Goal: Information Seeking & Learning: Learn about a topic

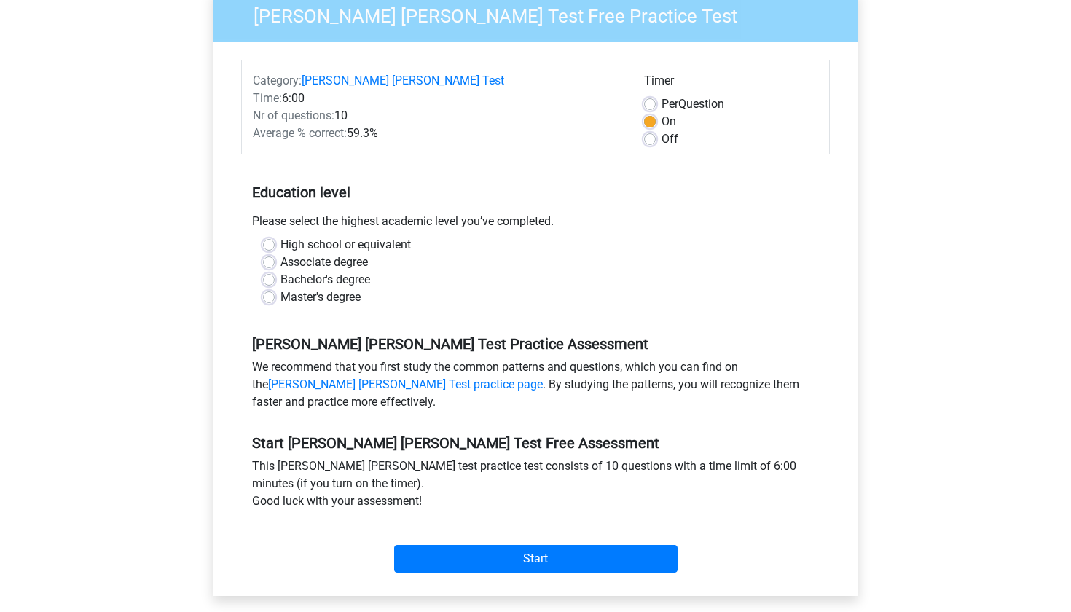
scroll to position [148, 0]
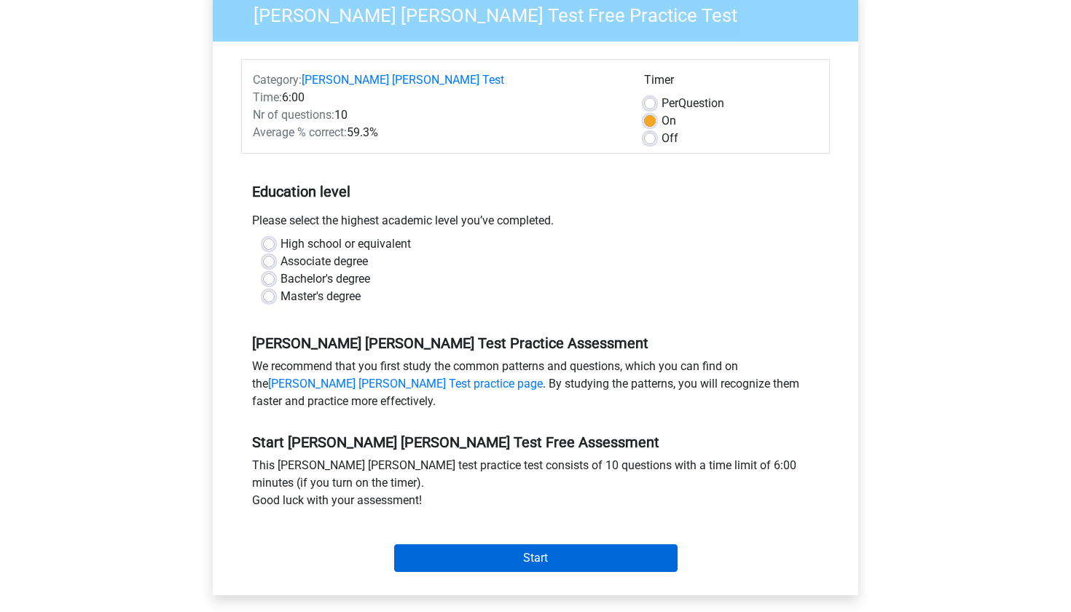
click at [535, 544] on input "Start" at bounding box center [535, 558] width 283 height 28
click at [280, 270] on label "Bachelor's degree" at bounding box center [325, 278] width 90 height 17
click at [273, 270] on input "Bachelor's degree" at bounding box center [269, 277] width 12 height 15
radio input "true"
click at [476, 544] on input "Start" at bounding box center [535, 558] width 283 height 28
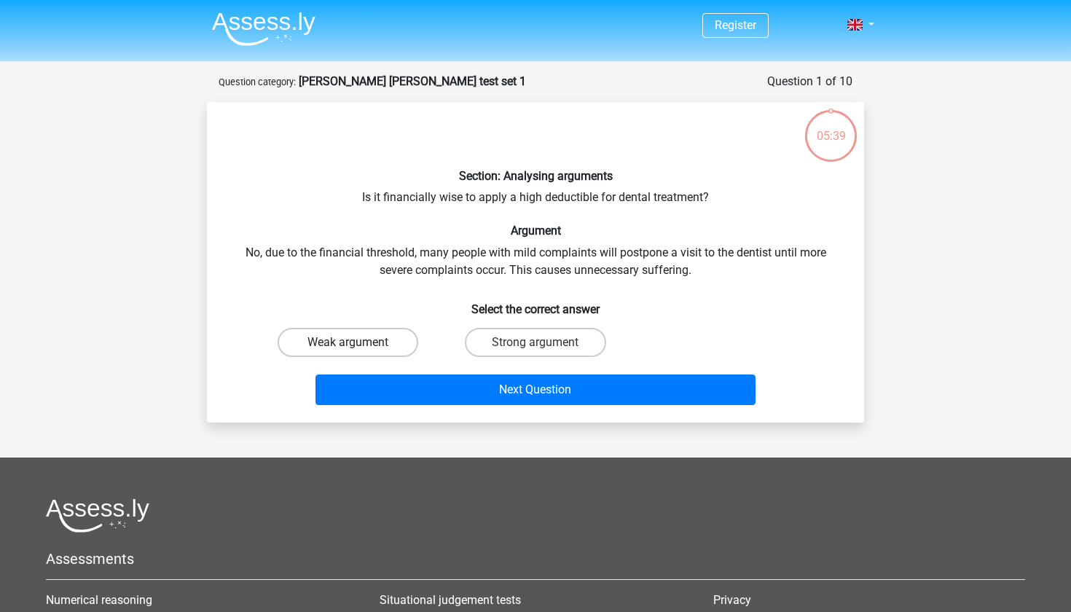
click at [387, 348] on label "Weak argument" at bounding box center [348, 342] width 141 height 29
click at [358, 348] on input "Weak argument" at bounding box center [352, 346] width 9 height 9
radio input "true"
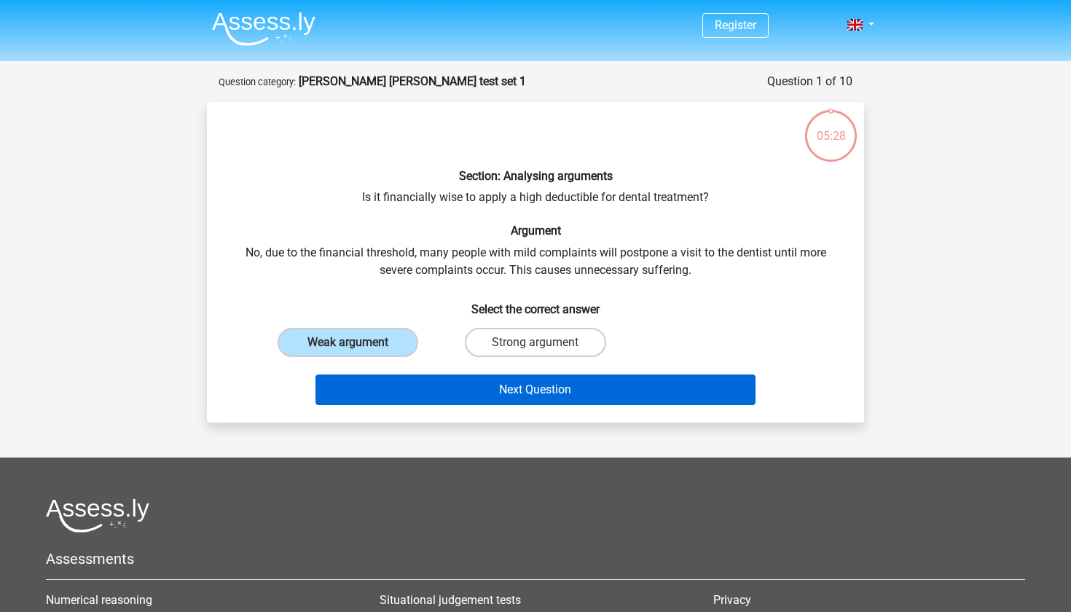
click at [446, 387] on button "Next Question" at bounding box center [535, 389] width 441 height 31
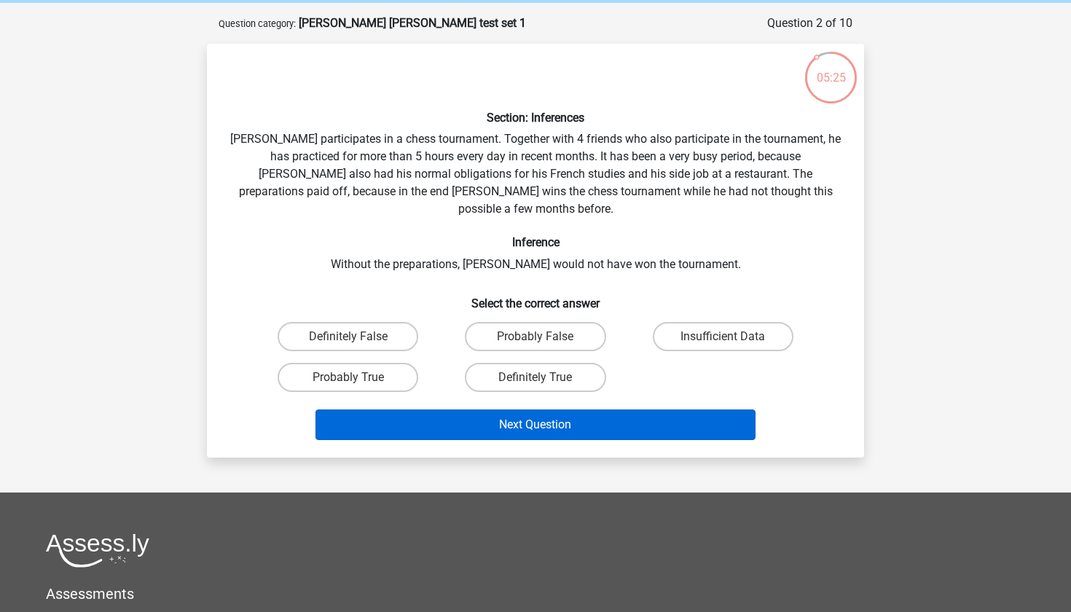
scroll to position [50, 0]
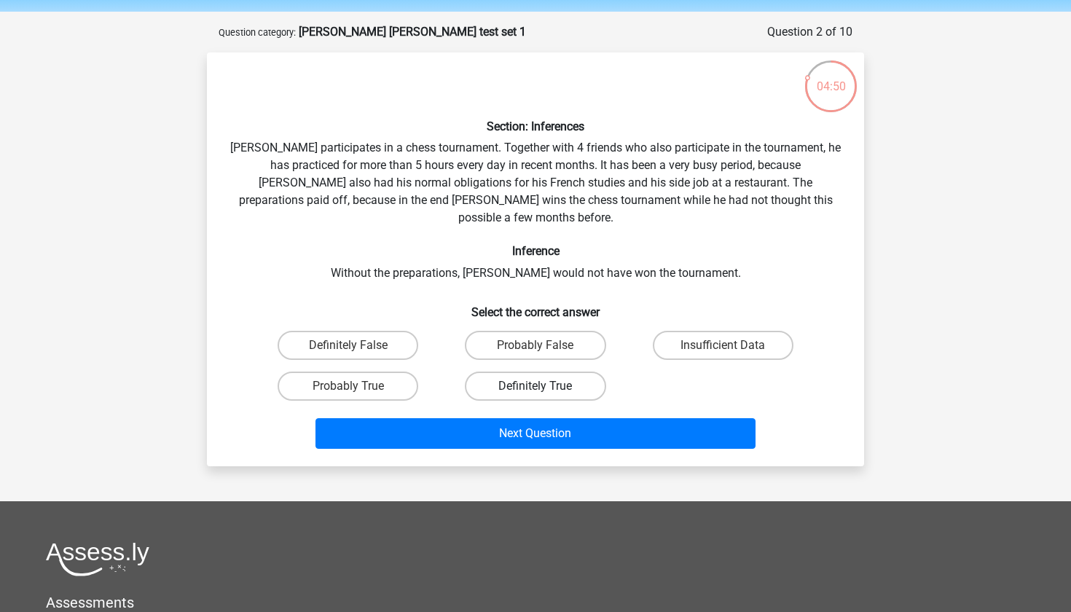
click at [503, 374] on label "Definitely True" at bounding box center [535, 385] width 141 height 29
click at [535, 386] on input "Definitely True" at bounding box center [539, 390] width 9 height 9
radio input "true"
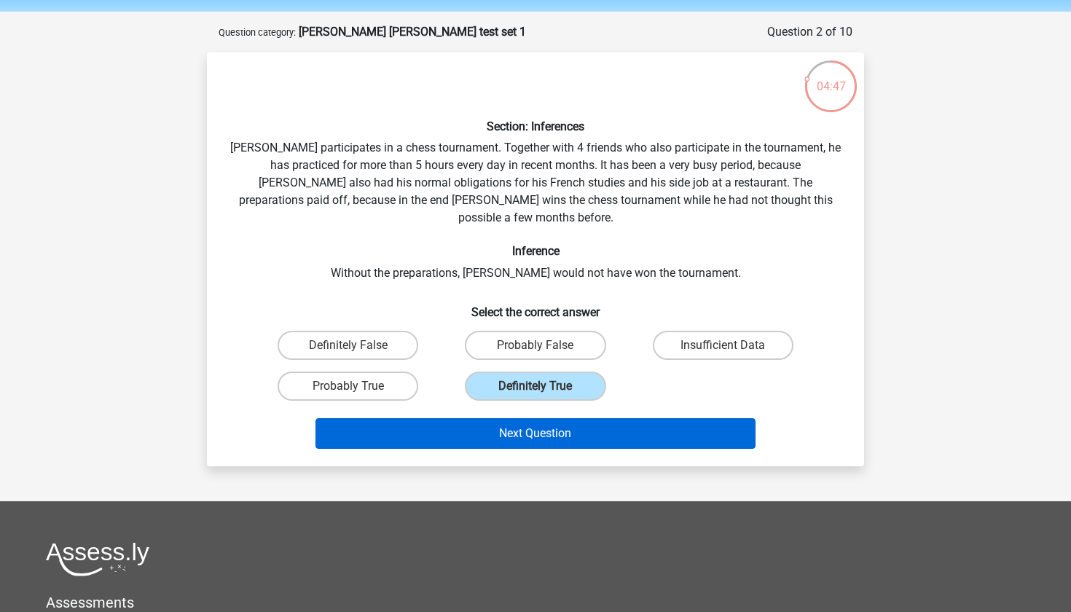
click at [507, 418] on button "Next Question" at bounding box center [535, 433] width 441 height 31
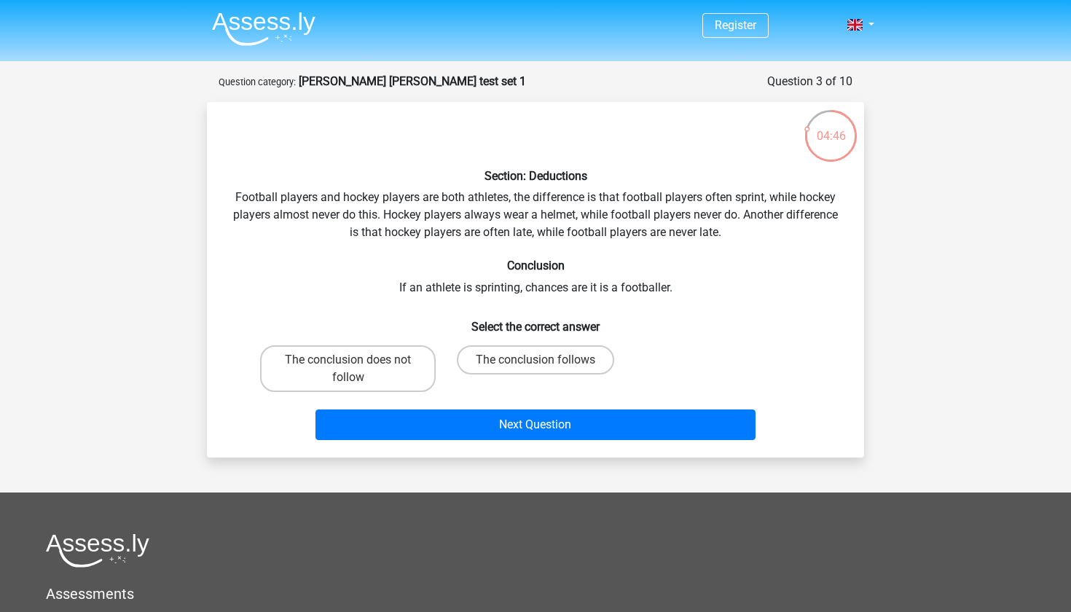
scroll to position [0, 0]
click at [395, 354] on label "The conclusion does not follow" at bounding box center [348, 368] width 176 height 47
click at [358, 360] on input "The conclusion does not follow" at bounding box center [352, 364] width 9 height 9
radio input "true"
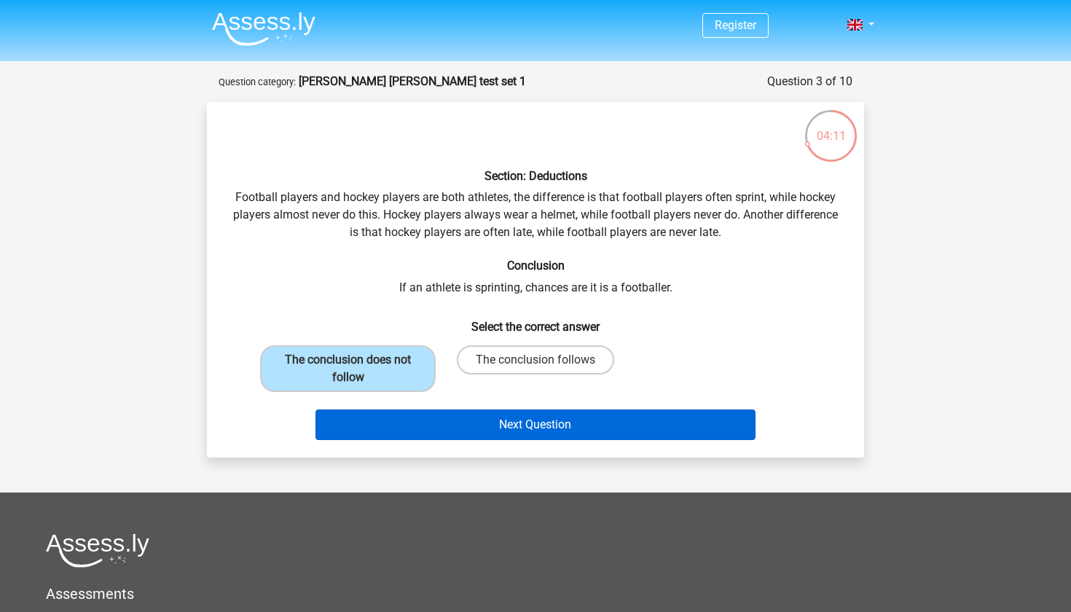
click at [485, 414] on button "Next Question" at bounding box center [535, 424] width 441 height 31
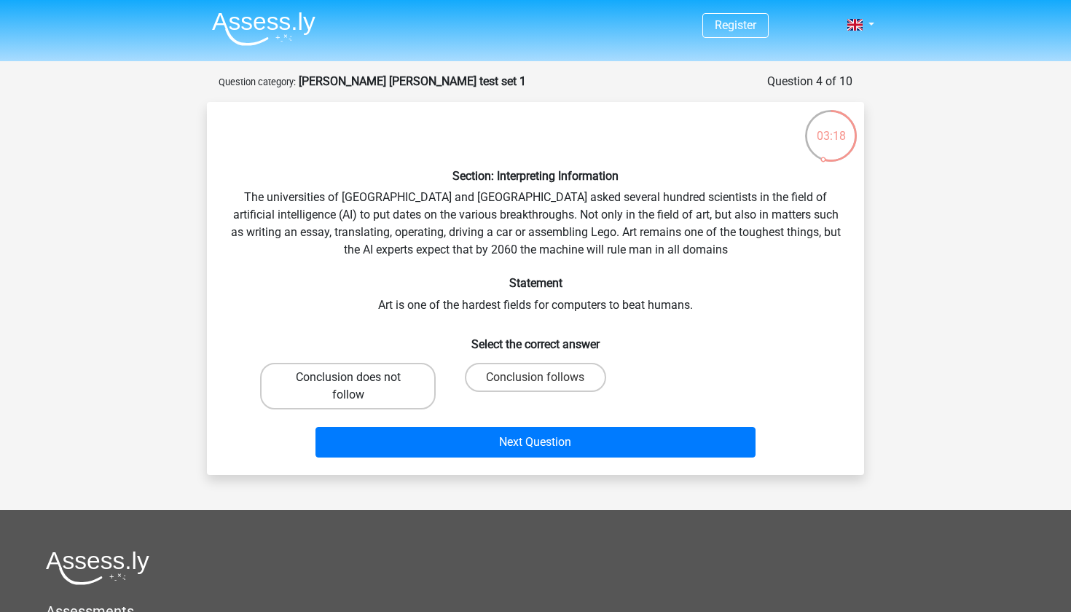
click at [366, 394] on label "Conclusion does not follow" at bounding box center [348, 386] width 176 height 47
click at [358, 387] on input "Conclusion does not follow" at bounding box center [352, 381] width 9 height 9
radio input "true"
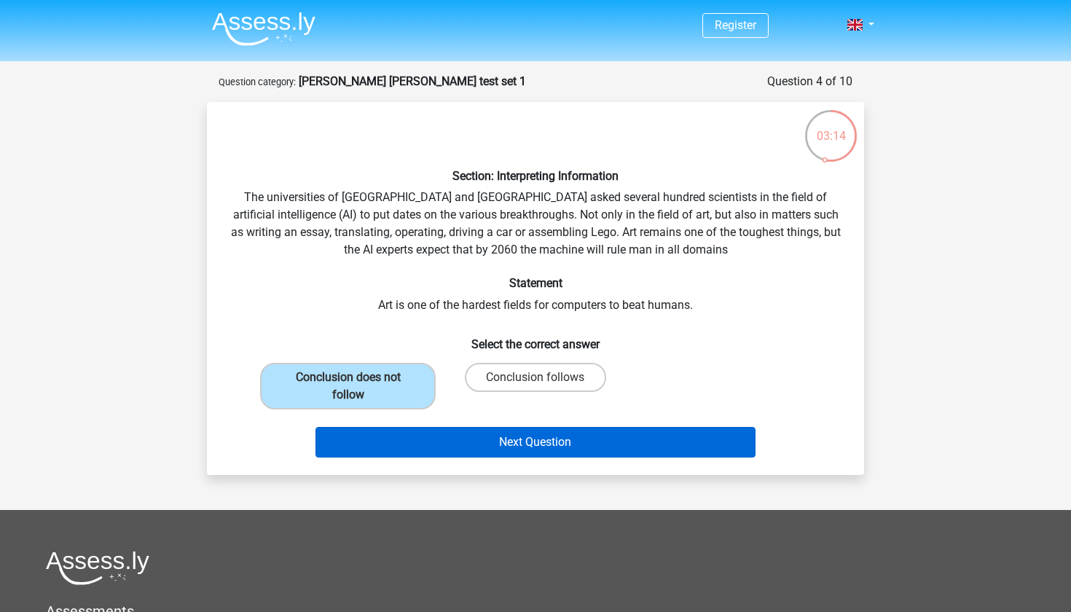
click at [417, 437] on button "Next Question" at bounding box center [535, 442] width 441 height 31
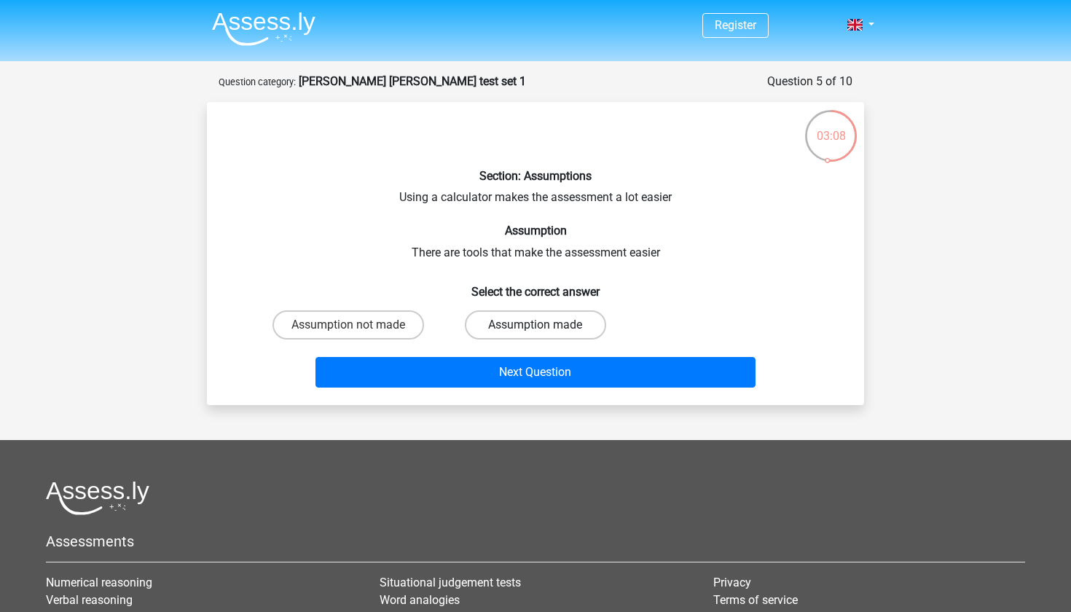
click at [512, 325] on label "Assumption made" at bounding box center [535, 324] width 141 height 29
click at [535, 325] on input "Assumption made" at bounding box center [539, 329] width 9 height 9
radio input "true"
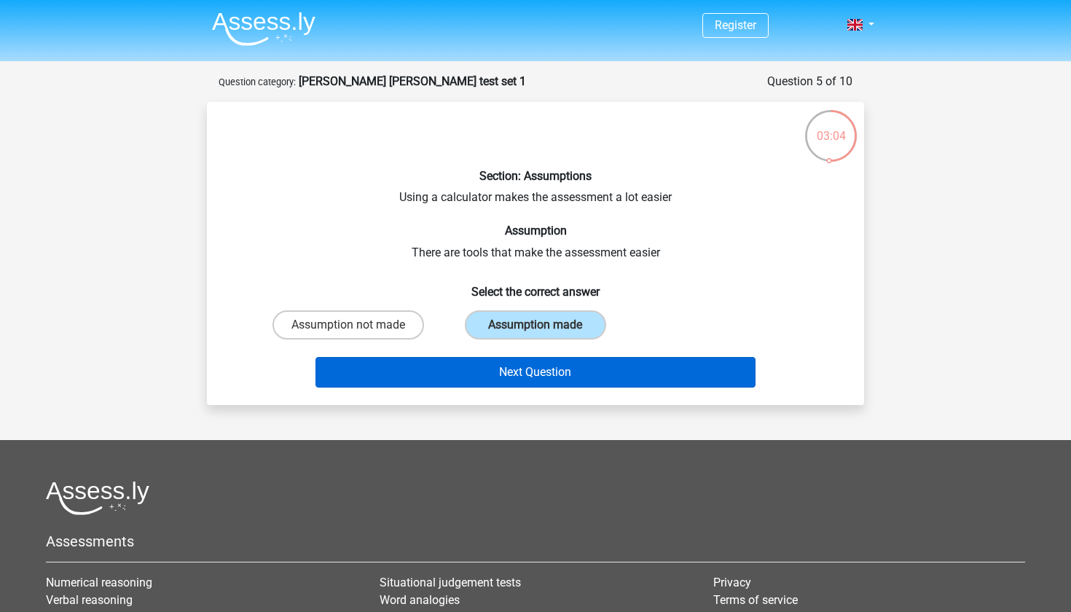
click at [522, 370] on button "Next Question" at bounding box center [535, 372] width 441 height 31
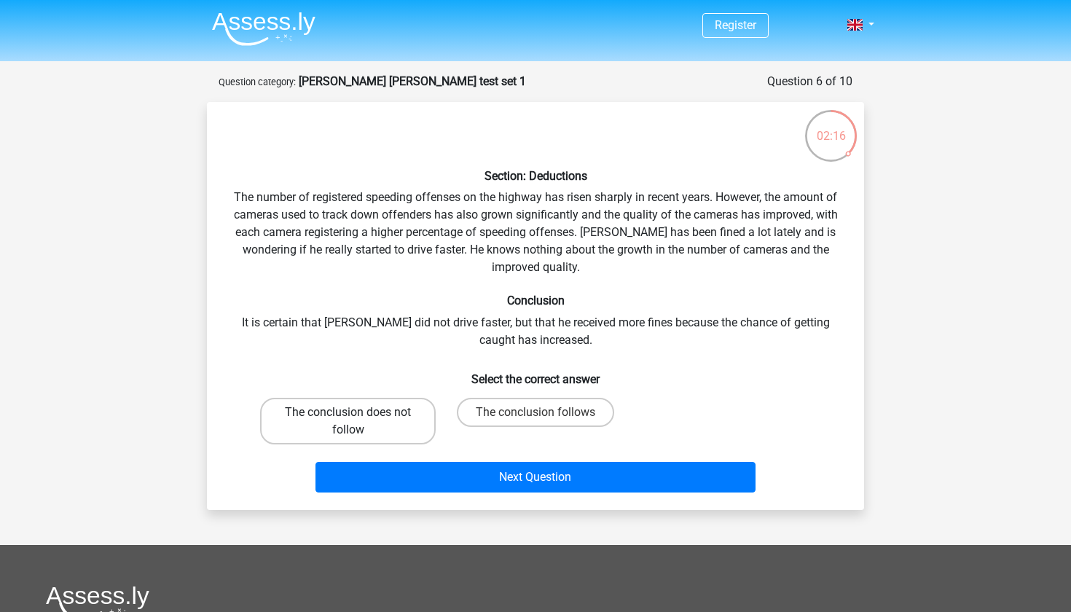
click at [401, 410] on label "The conclusion does not follow" at bounding box center [348, 421] width 176 height 47
click at [358, 412] on input "The conclusion does not follow" at bounding box center [352, 416] width 9 height 9
radio input "true"
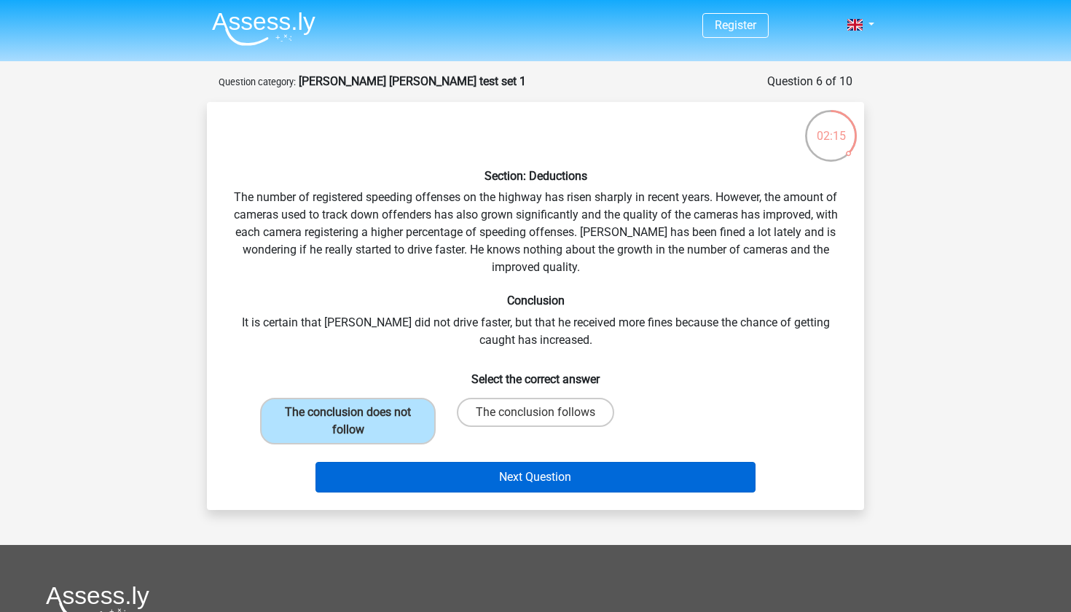
click at [423, 472] on button "Next Question" at bounding box center [535, 477] width 441 height 31
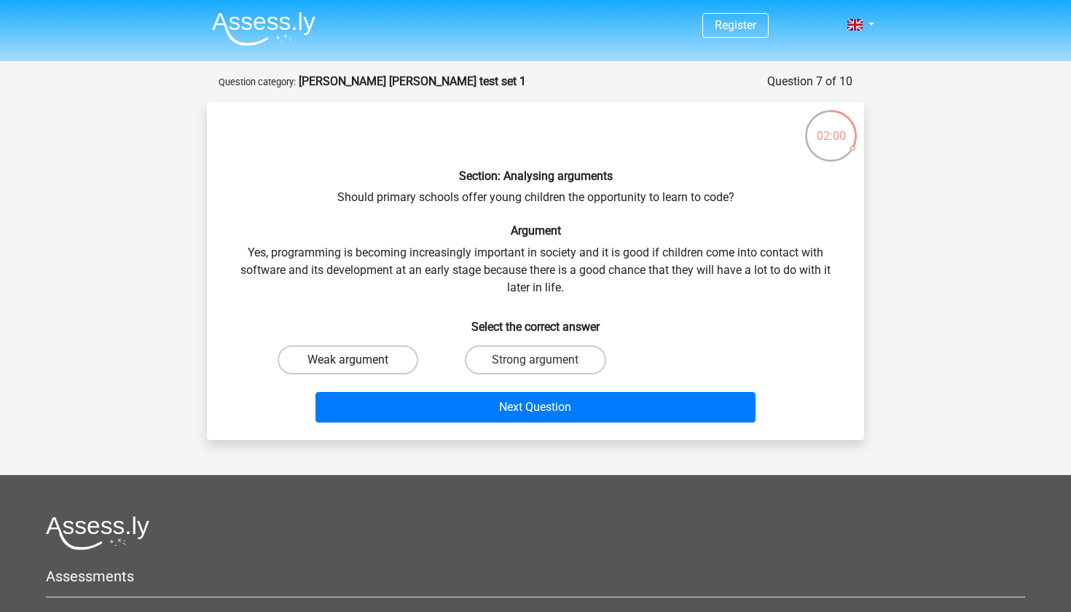
click at [392, 362] on label "Weak argument" at bounding box center [348, 359] width 141 height 29
click at [358, 362] on input "Weak argument" at bounding box center [352, 364] width 9 height 9
radio input "true"
click at [516, 358] on label "Strong argument" at bounding box center [535, 359] width 141 height 29
click at [535, 360] on input "Strong argument" at bounding box center [539, 364] width 9 height 9
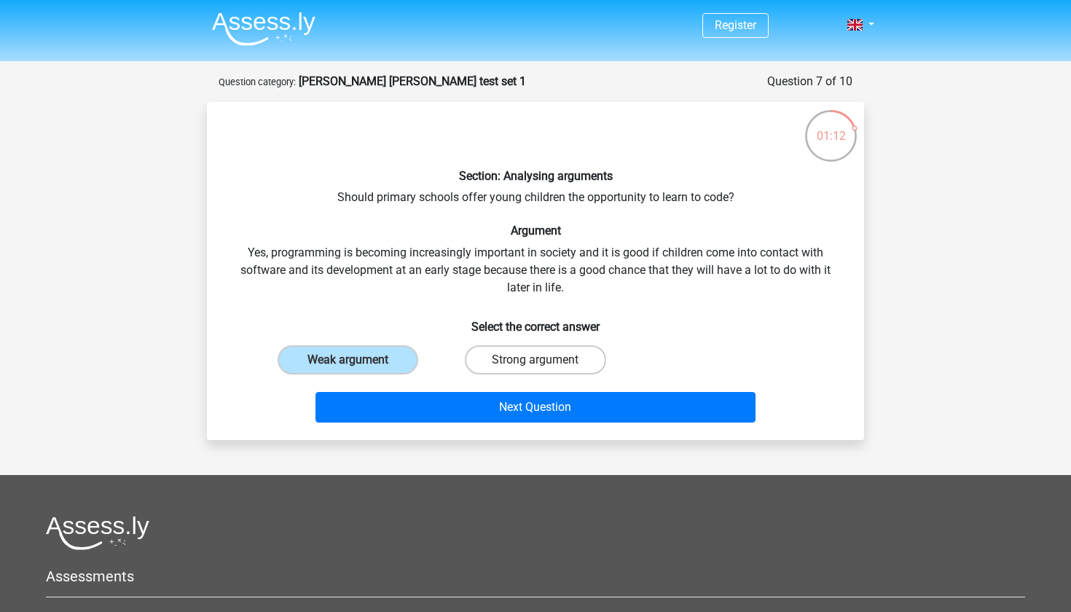
radio input "true"
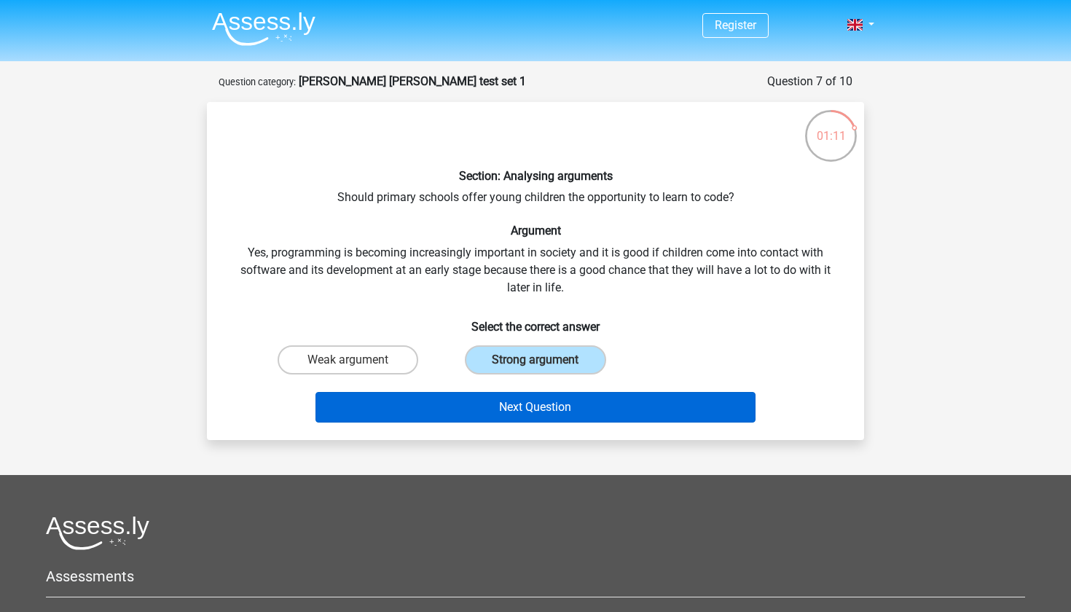
click at [540, 397] on button "Next Question" at bounding box center [535, 407] width 441 height 31
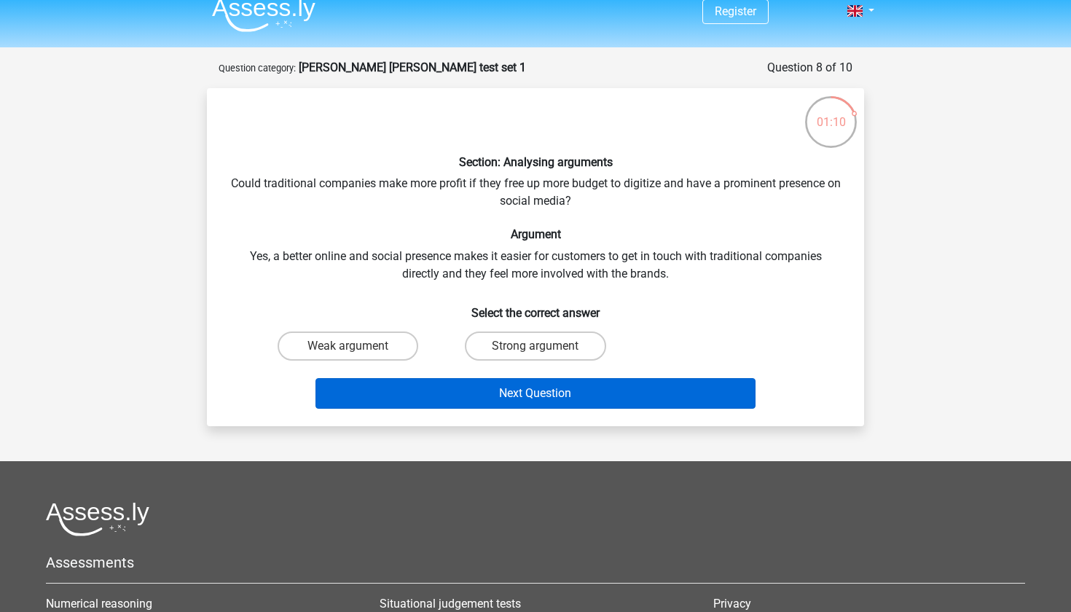
scroll to position [13, 0]
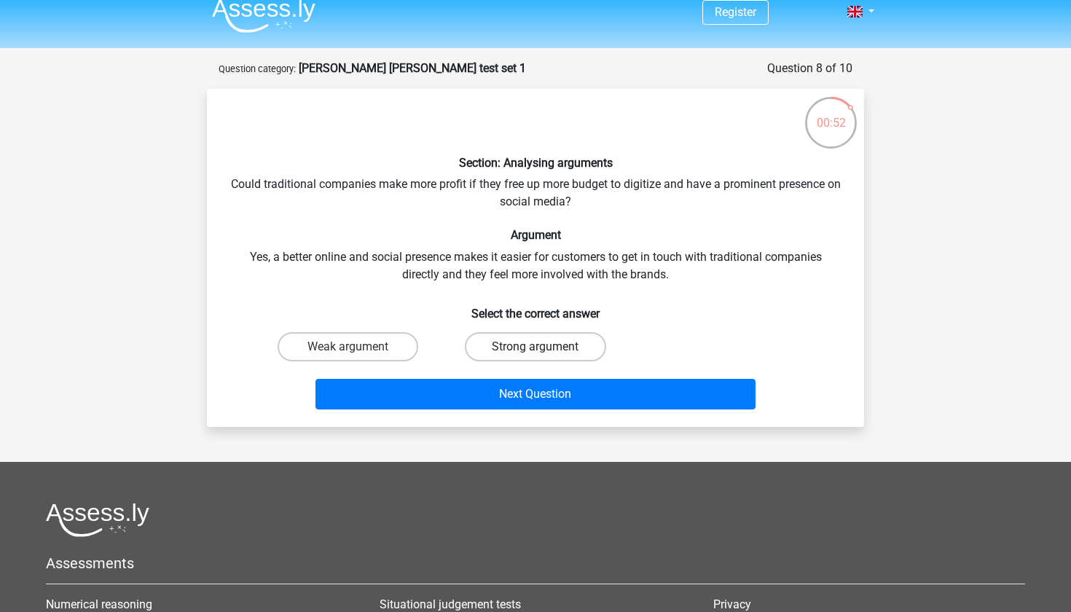
click at [487, 349] on label "Strong argument" at bounding box center [535, 346] width 141 height 29
click at [535, 349] on input "Strong argument" at bounding box center [539, 351] width 9 height 9
radio input "true"
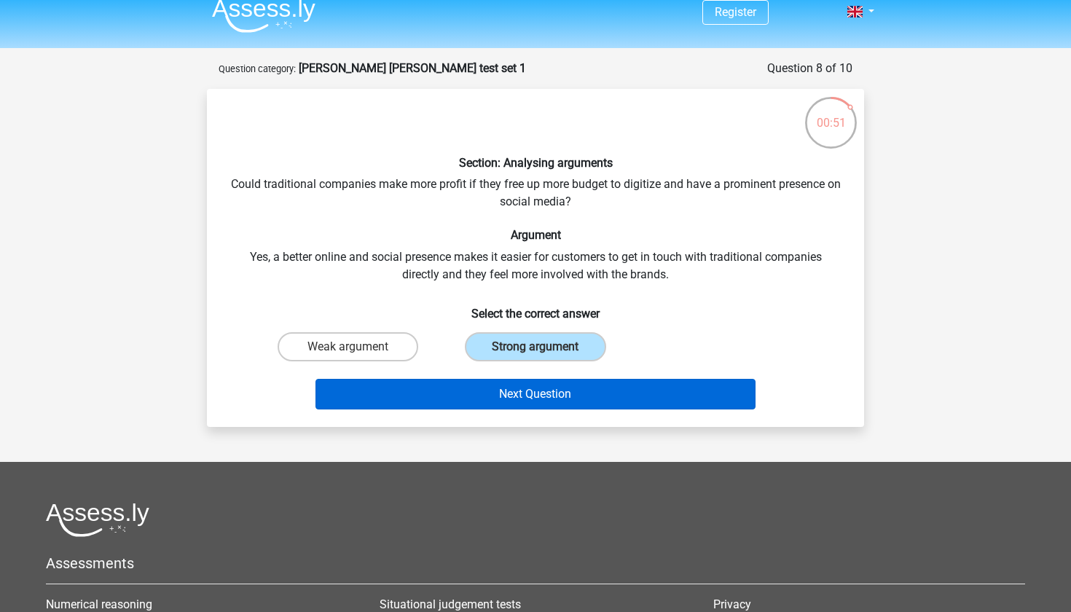
click at [487, 387] on button "Next Question" at bounding box center [535, 394] width 441 height 31
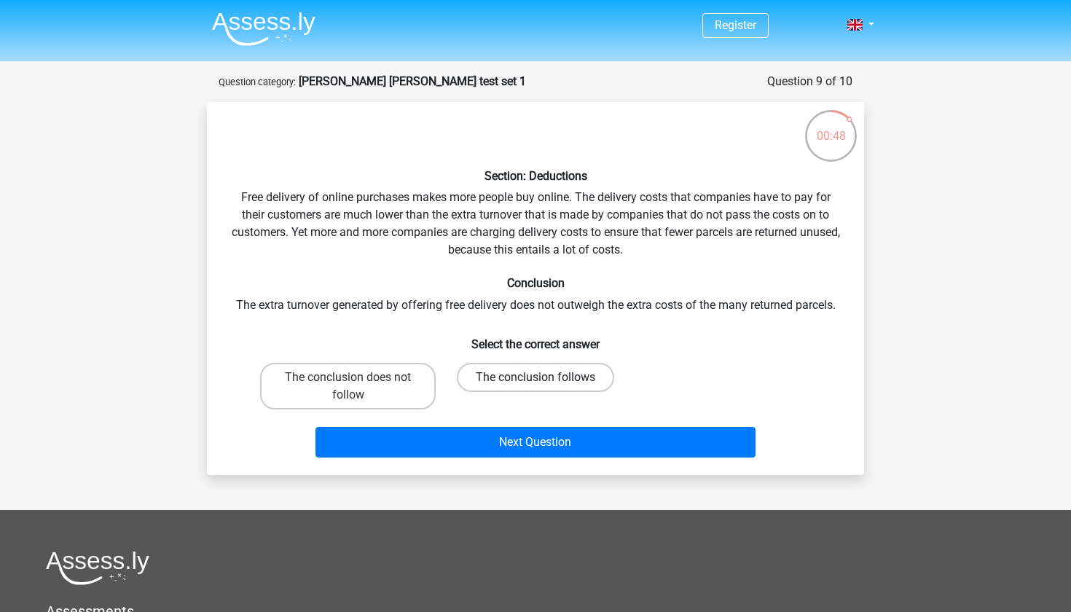
scroll to position [0, 0]
click at [540, 372] on label "The conclusion follows" at bounding box center [535, 377] width 157 height 29
click at [540, 377] on input "The conclusion follows" at bounding box center [539, 381] width 9 height 9
radio input "true"
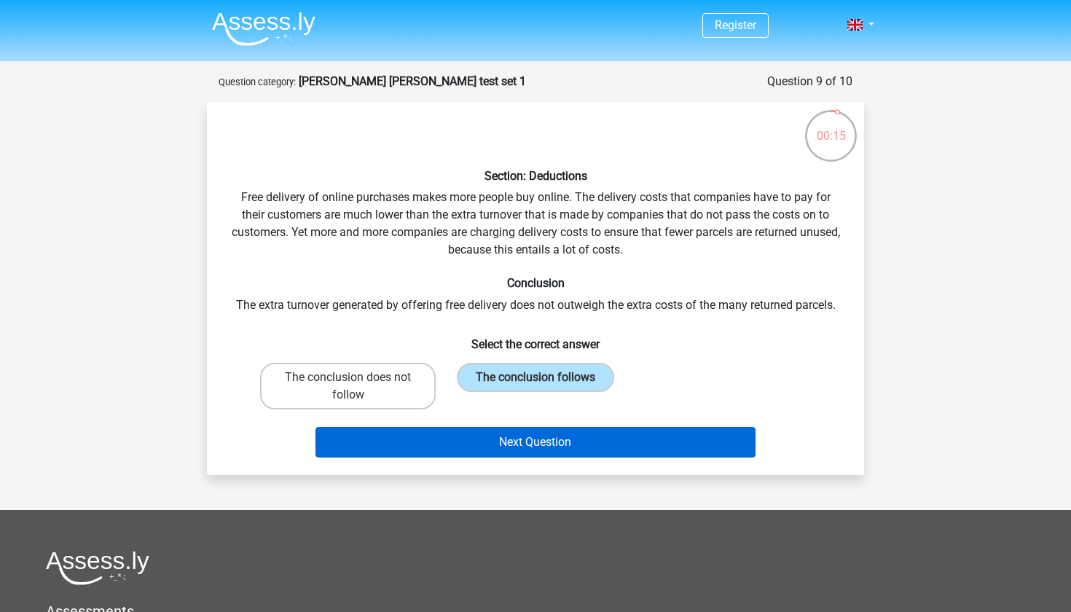
click at [548, 438] on button "Next Question" at bounding box center [535, 442] width 441 height 31
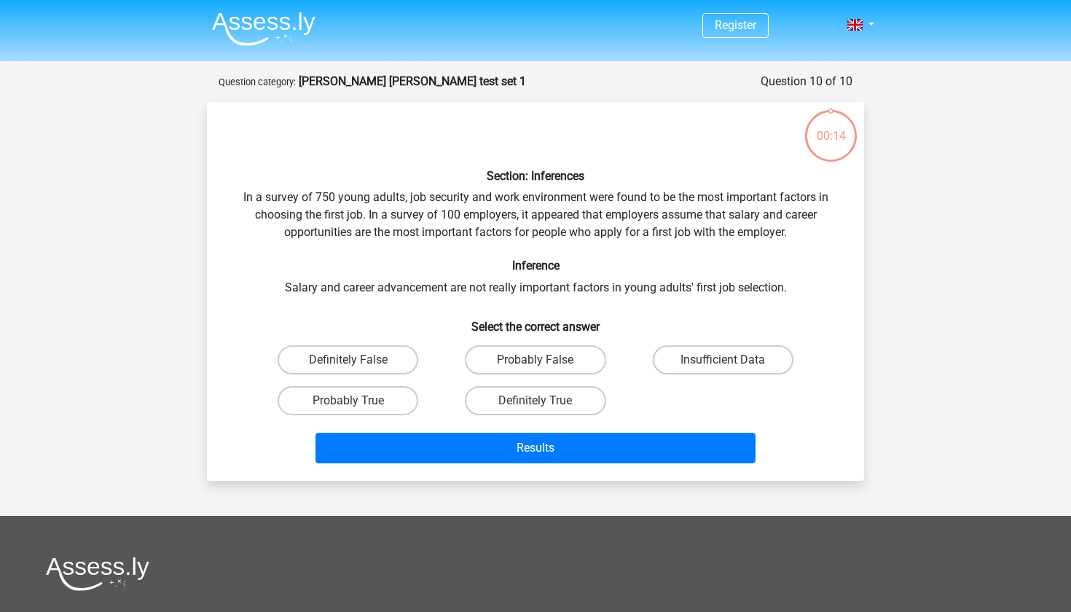
scroll to position [73, 0]
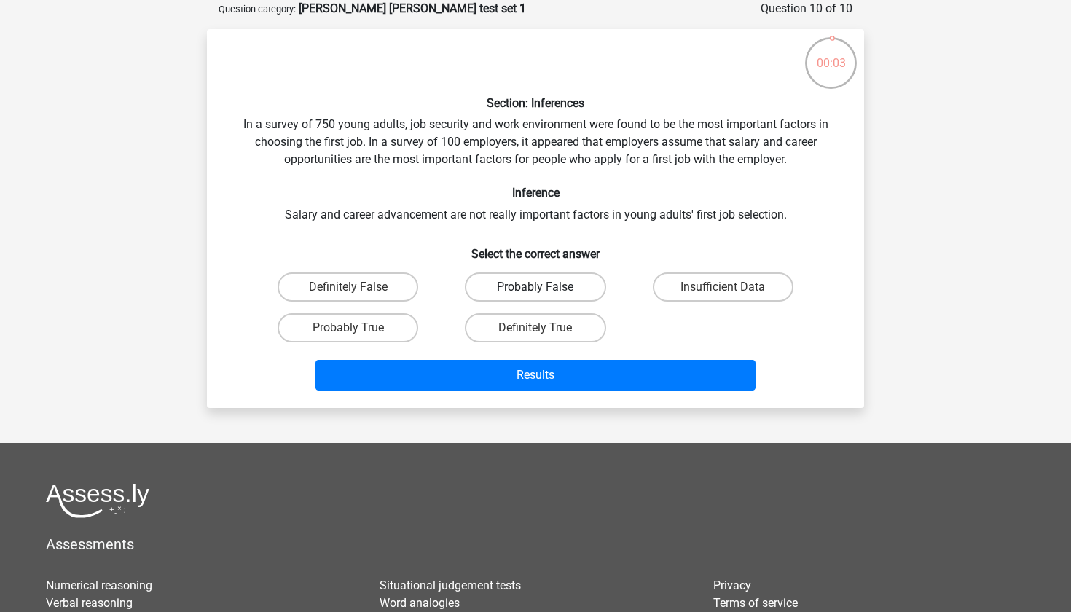
click at [557, 295] on label "Probably False" at bounding box center [535, 286] width 141 height 29
click at [545, 295] on input "Probably False" at bounding box center [539, 291] width 9 height 9
radio input "true"
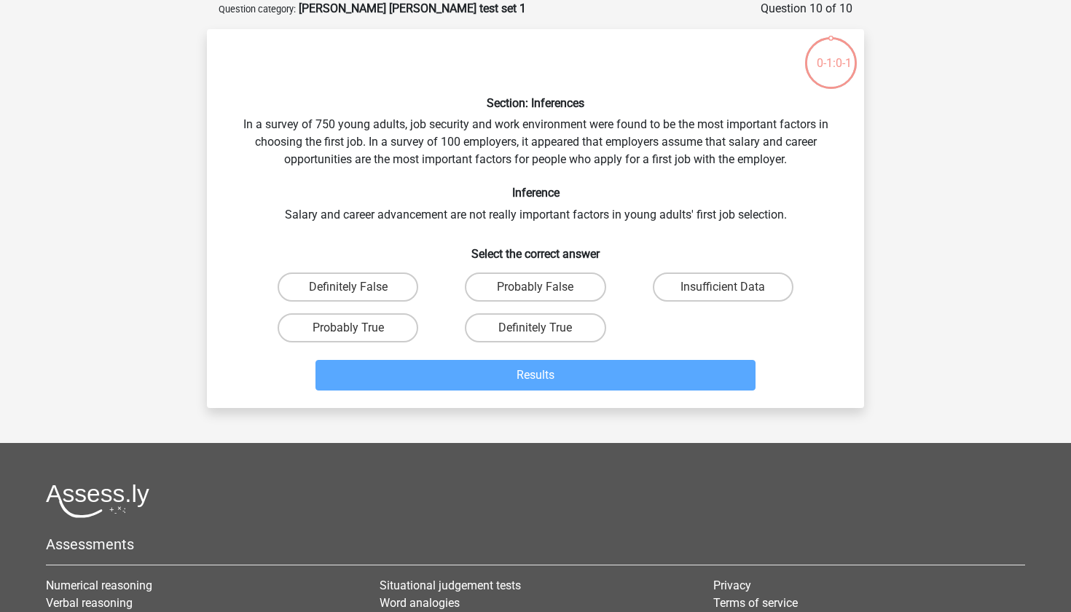
scroll to position [73, 0]
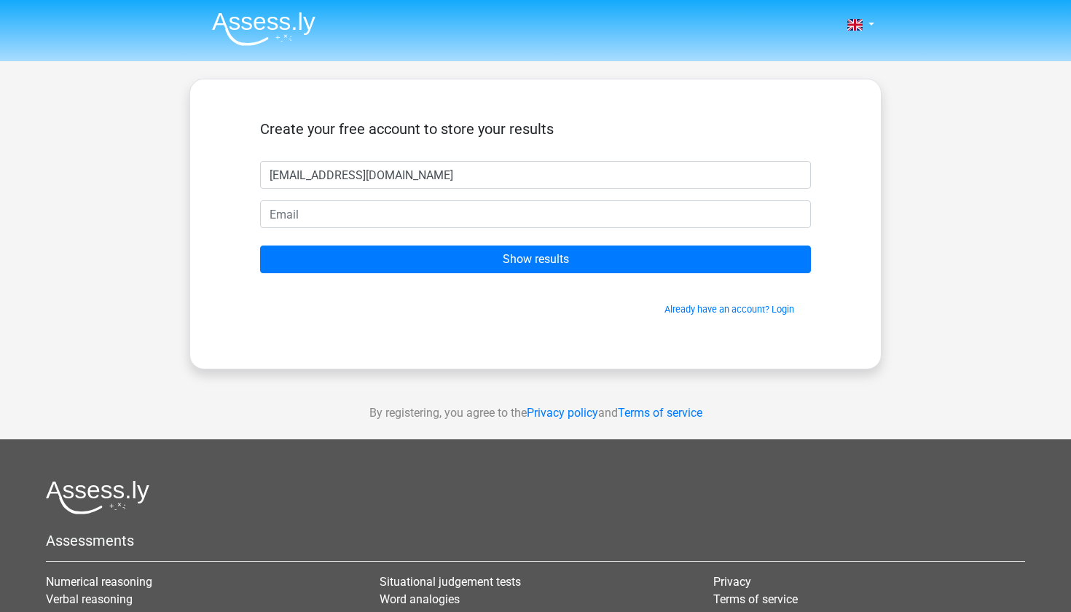
type input "[EMAIL_ADDRESS][DOMAIN_NAME]"
click at [440, 180] on input "[EMAIL_ADDRESS][DOMAIN_NAME]" at bounding box center [535, 175] width 551 height 28
type input "[PERSON_NAME]"
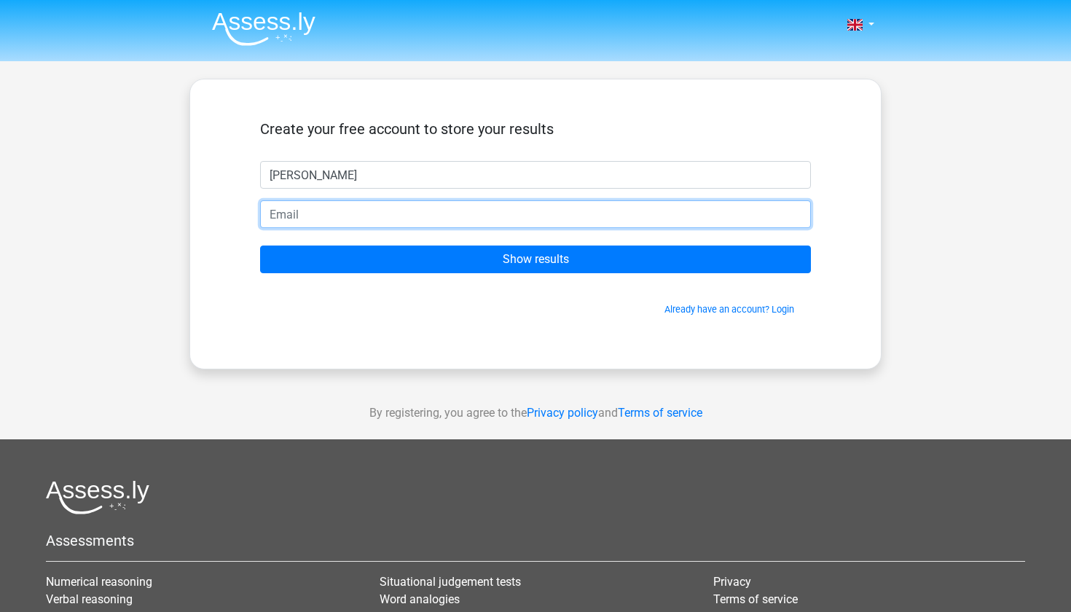
paste input "[EMAIL_ADDRESS][DOMAIN_NAME]"
type input "[EMAIL_ADDRESS][DOMAIN_NAME]"
click at [535, 259] on input "Show results" at bounding box center [535, 259] width 551 height 28
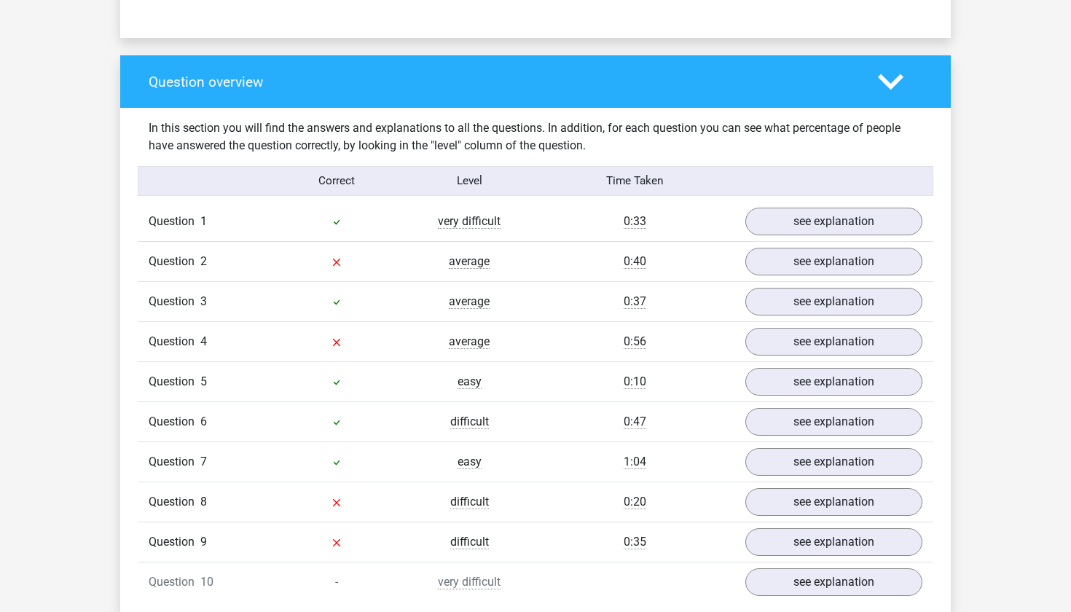
scroll to position [1033, 0]
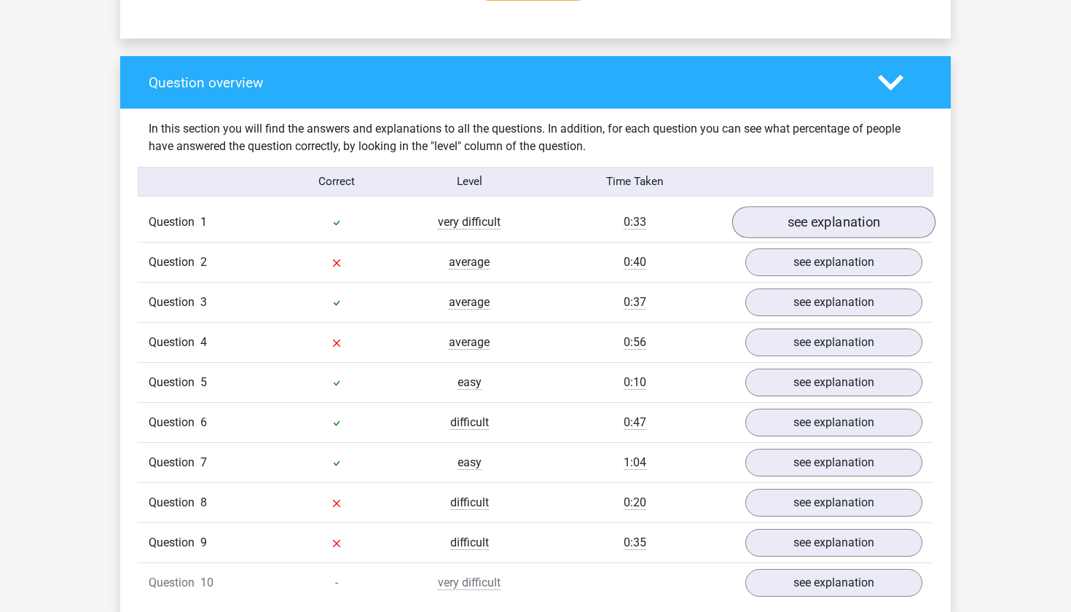
click at [891, 209] on link "see explanation" at bounding box center [833, 222] width 203 height 32
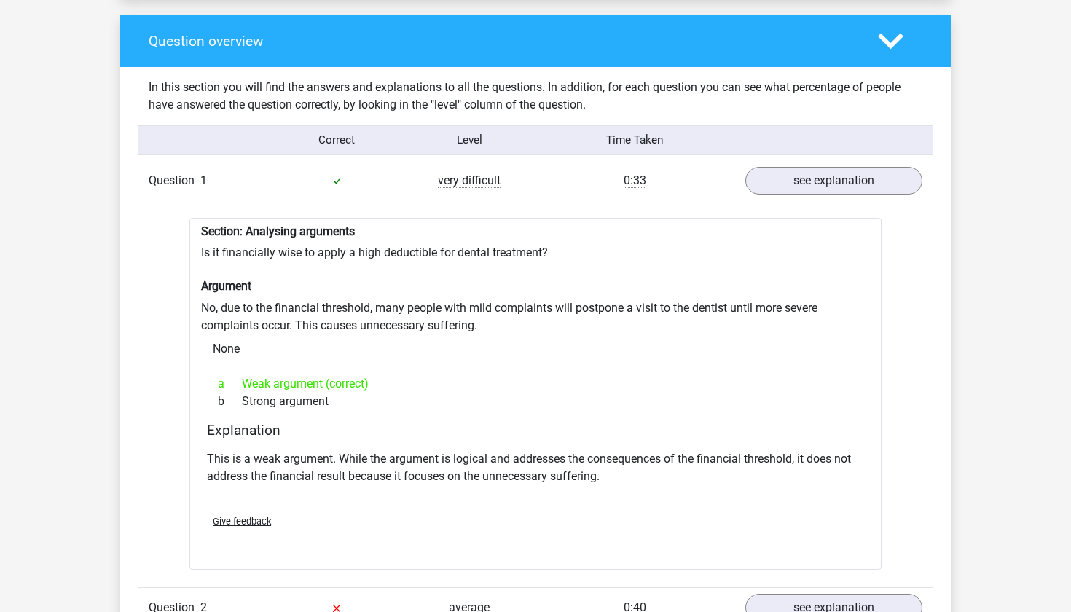
scroll to position [1076, 0]
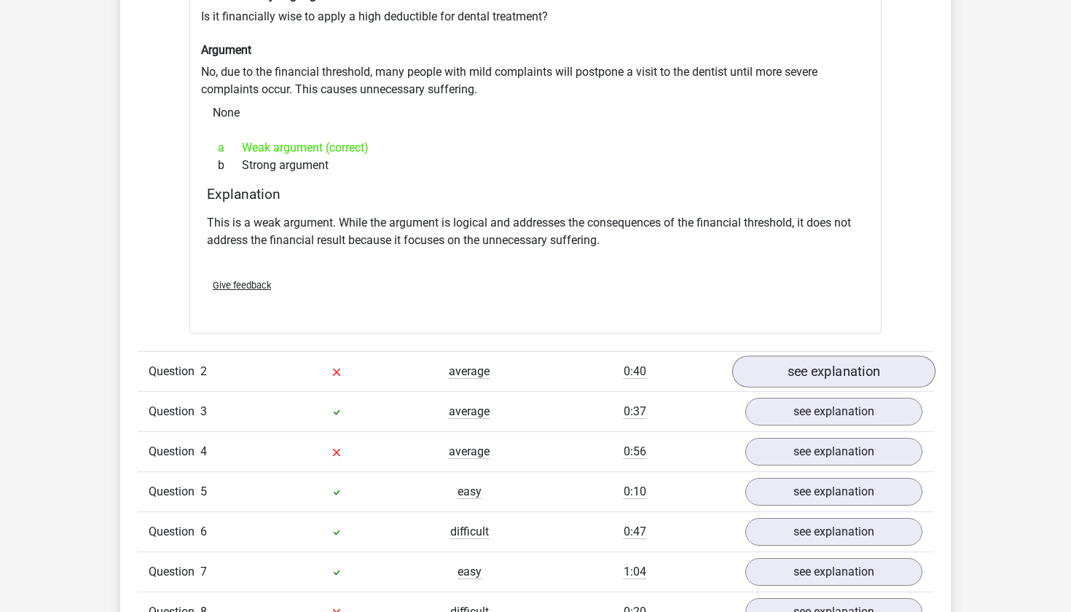
click at [757, 362] on link "see explanation" at bounding box center [833, 371] width 203 height 32
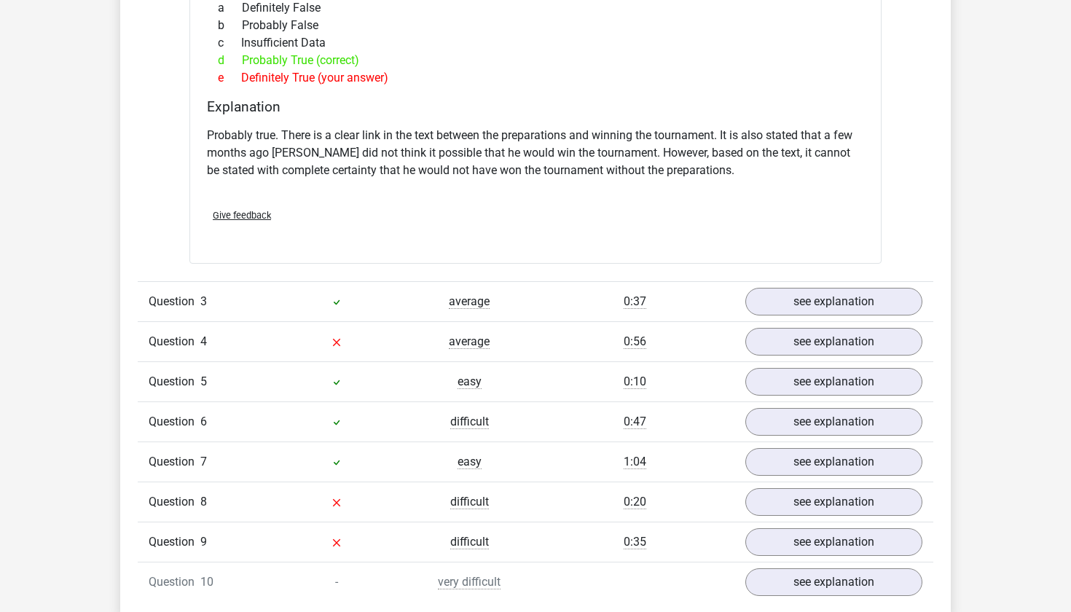
scroll to position [1905, 0]
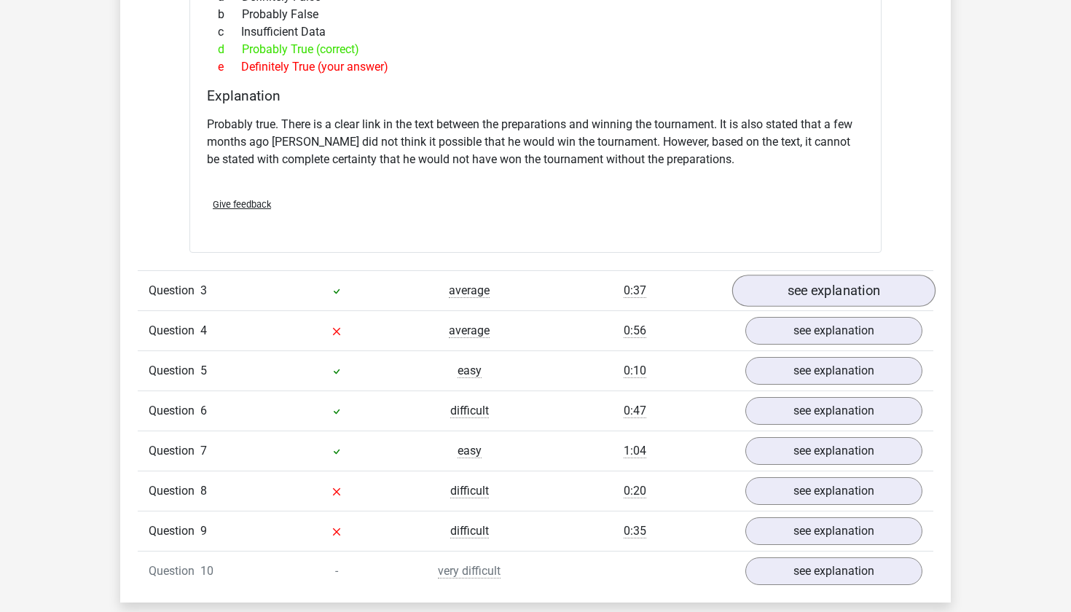
click at [853, 288] on link "see explanation" at bounding box center [833, 291] width 203 height 32
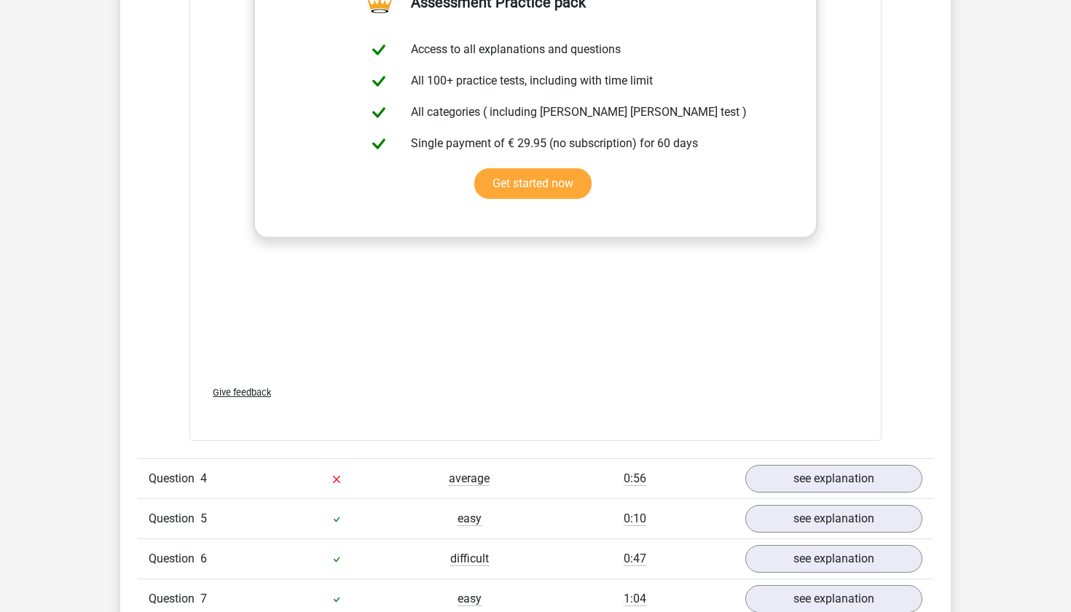
scroll to position [2655, 0]
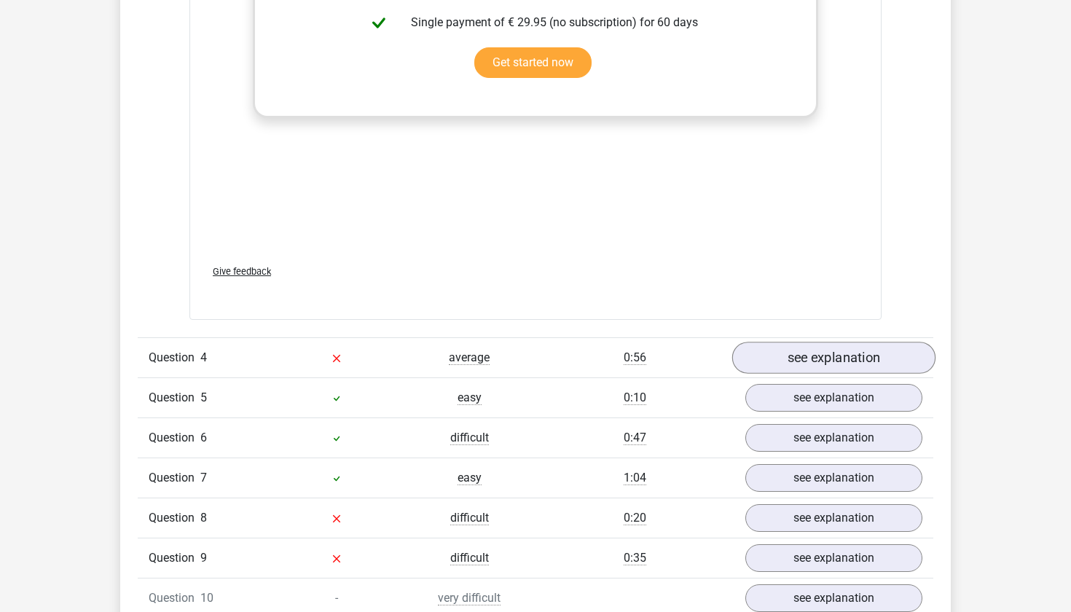
click at [848, 356] on link "see explanation" at bounding box center [833, 358] width 203 height 32
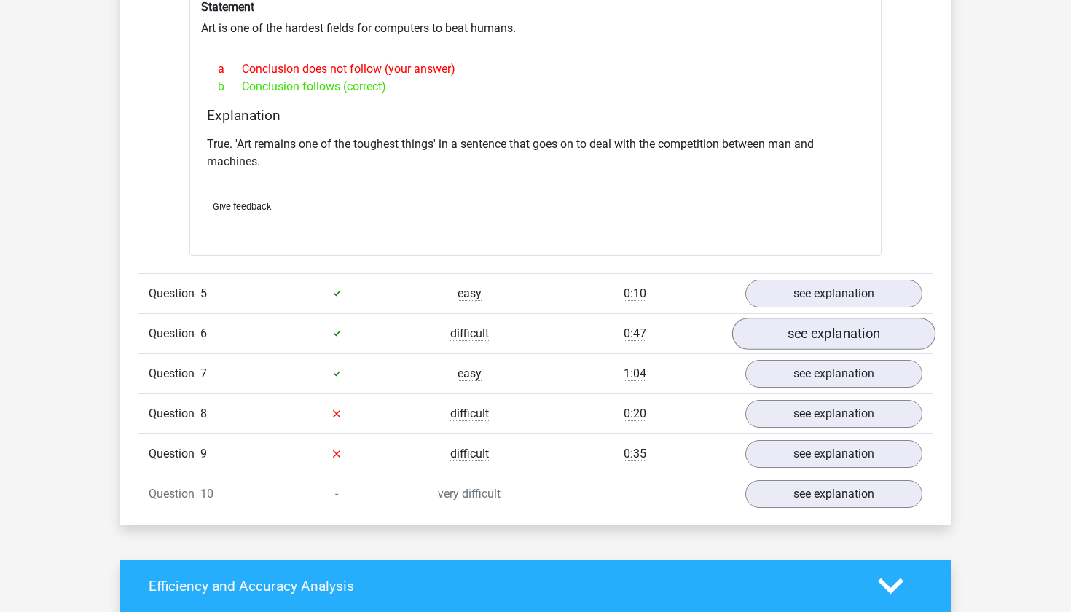
scroll to position [3164, 0]
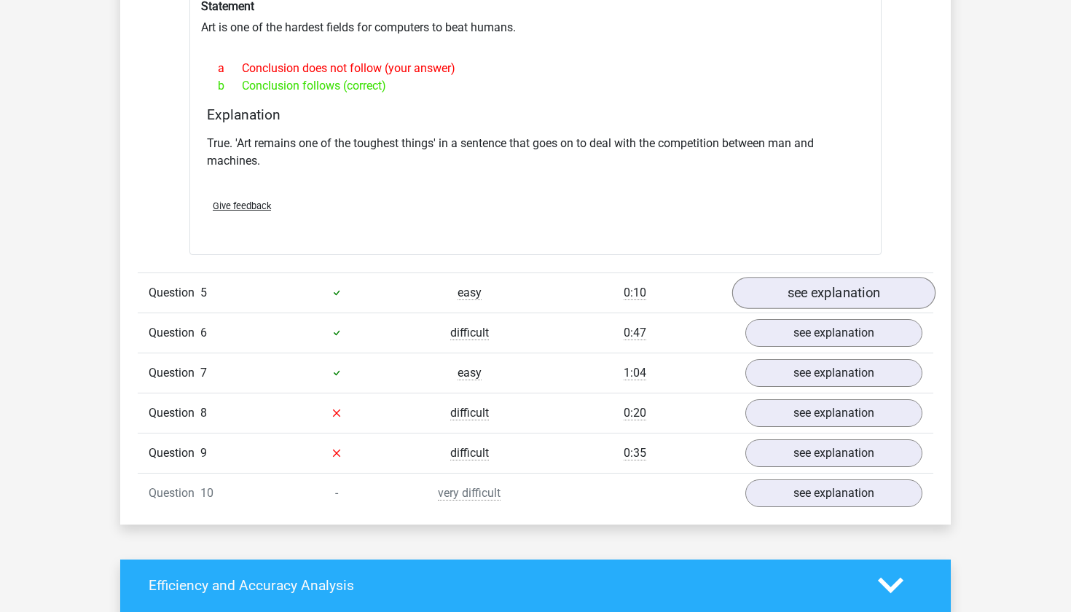
click at [852, 286] on link "see explanation" at bounding box center [833, 293] width 203 height 32
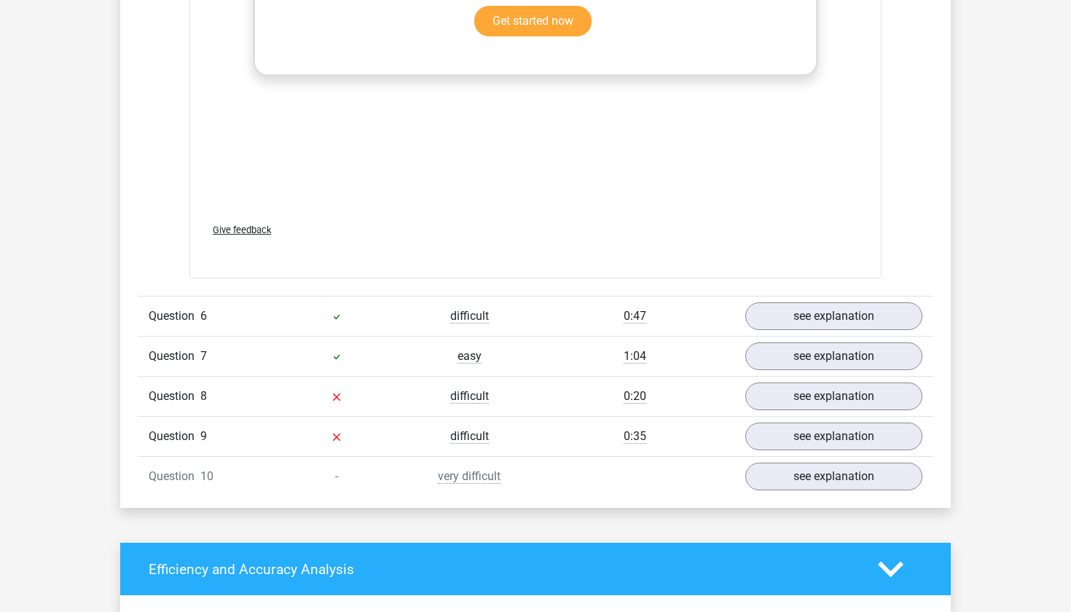
scroll to position [3938, 0]
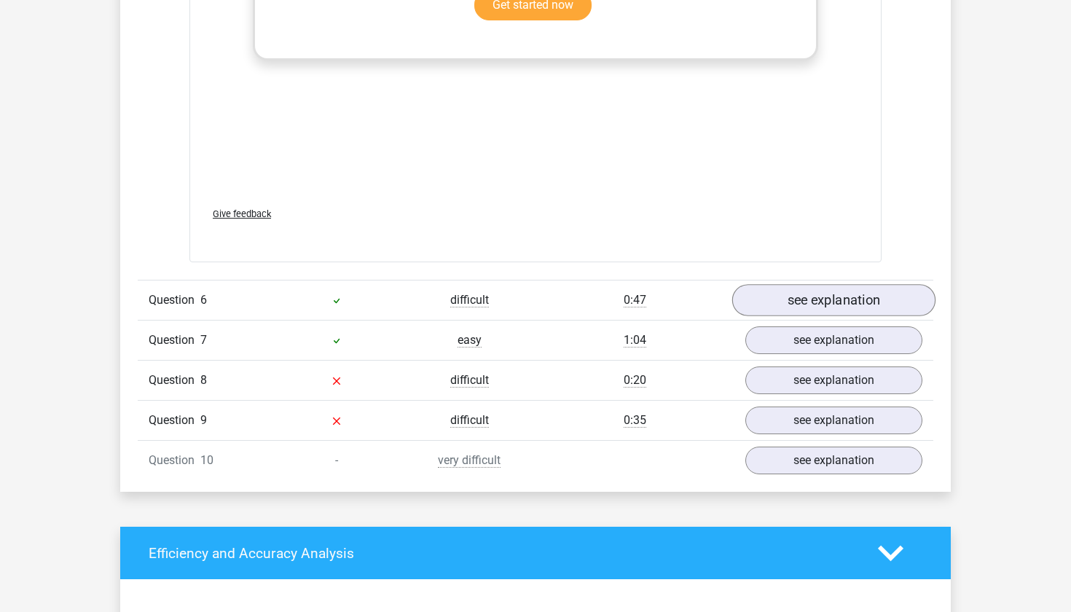
click at [824, 289] on link "see explanation" at bounding box center [833, 300] width 203 height 32
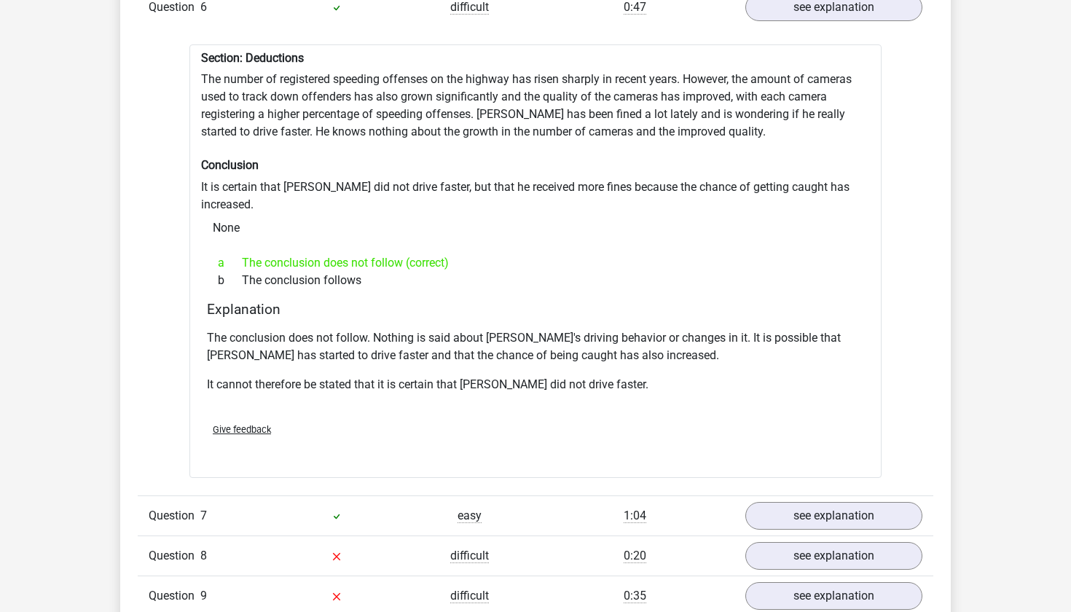
scroll to position [4234, 0]
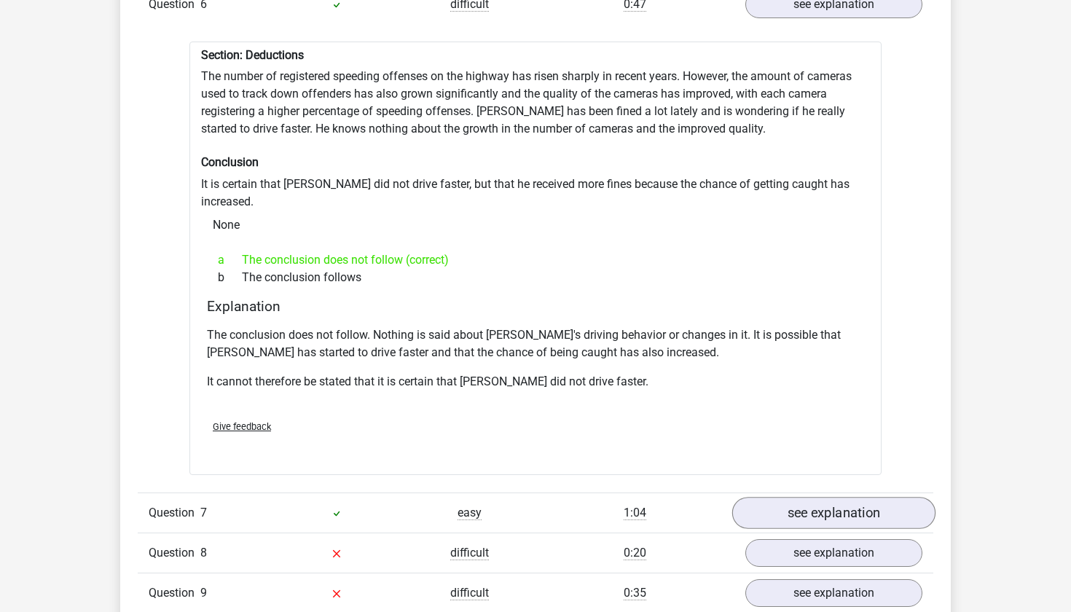
click at [785, 497] on link "see explanation" at bounding box center [833, 513] width 203 height 32
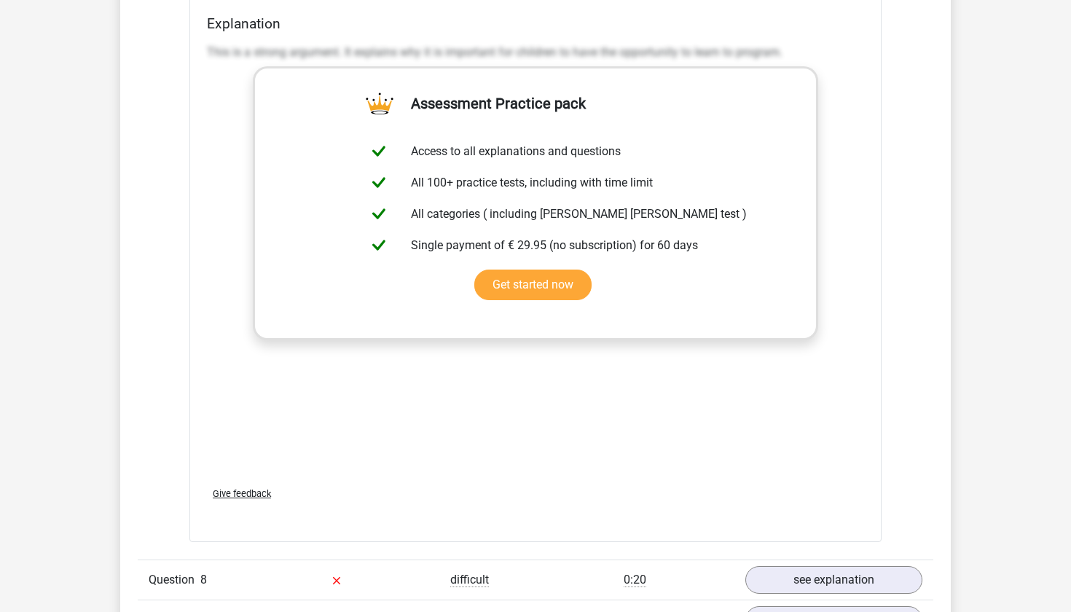
scroll to position [4983, 0]
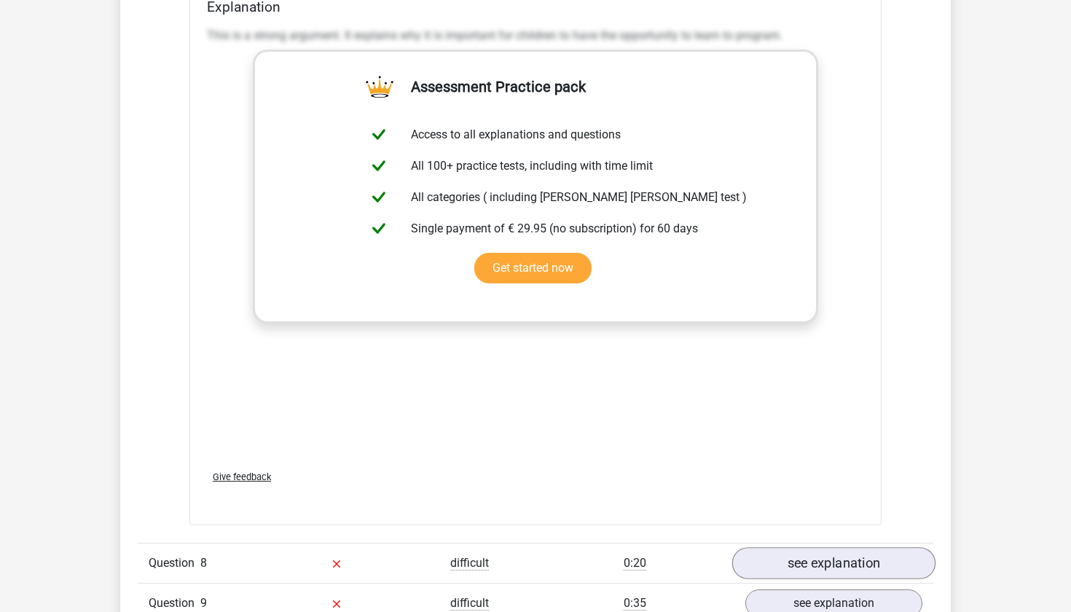
click at [838, 547] on link "see explanation" at bounding box center [833, 563] width 203 height 32
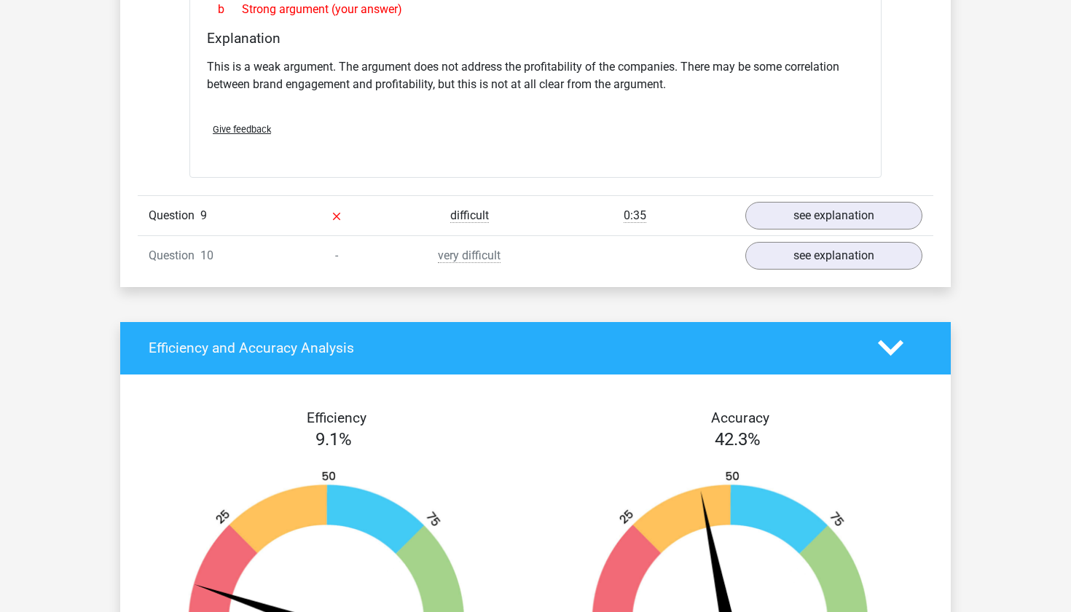
scroll to position [5767, 0]
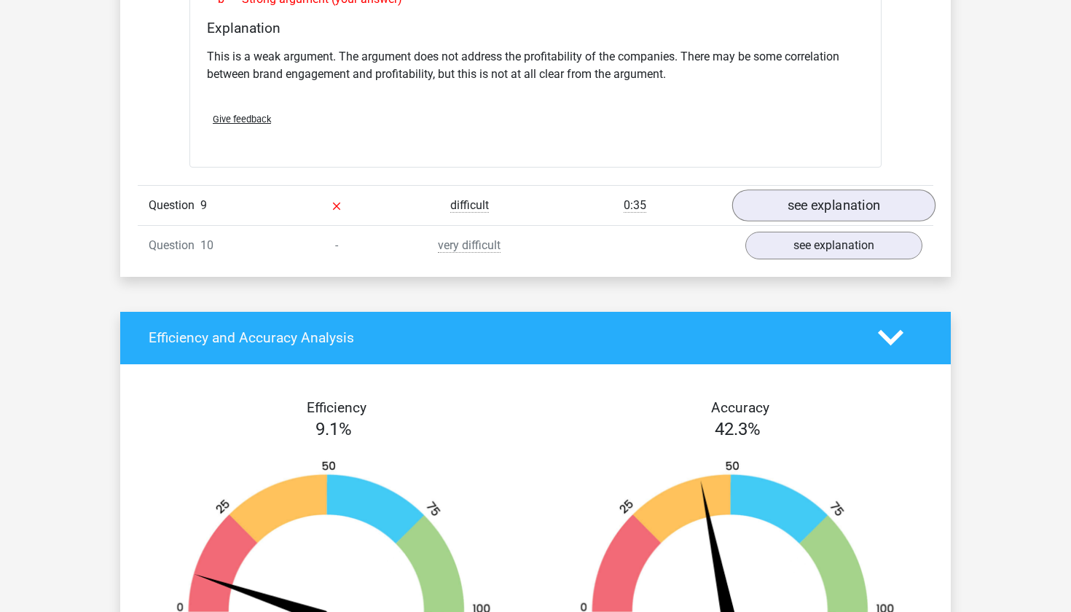
click at [805, 189] on link "see explanation" at bounding box center [833, 205] width 203 height 32
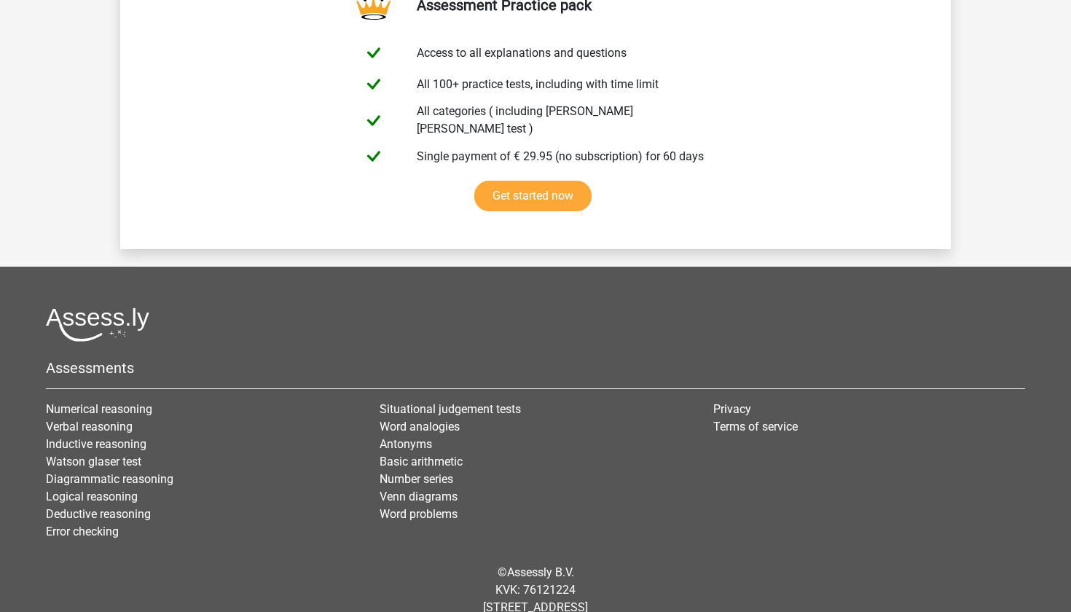
scroll to position [7704, 0]
